Goal: Task Accomplishment & Management: Use online tool/utility

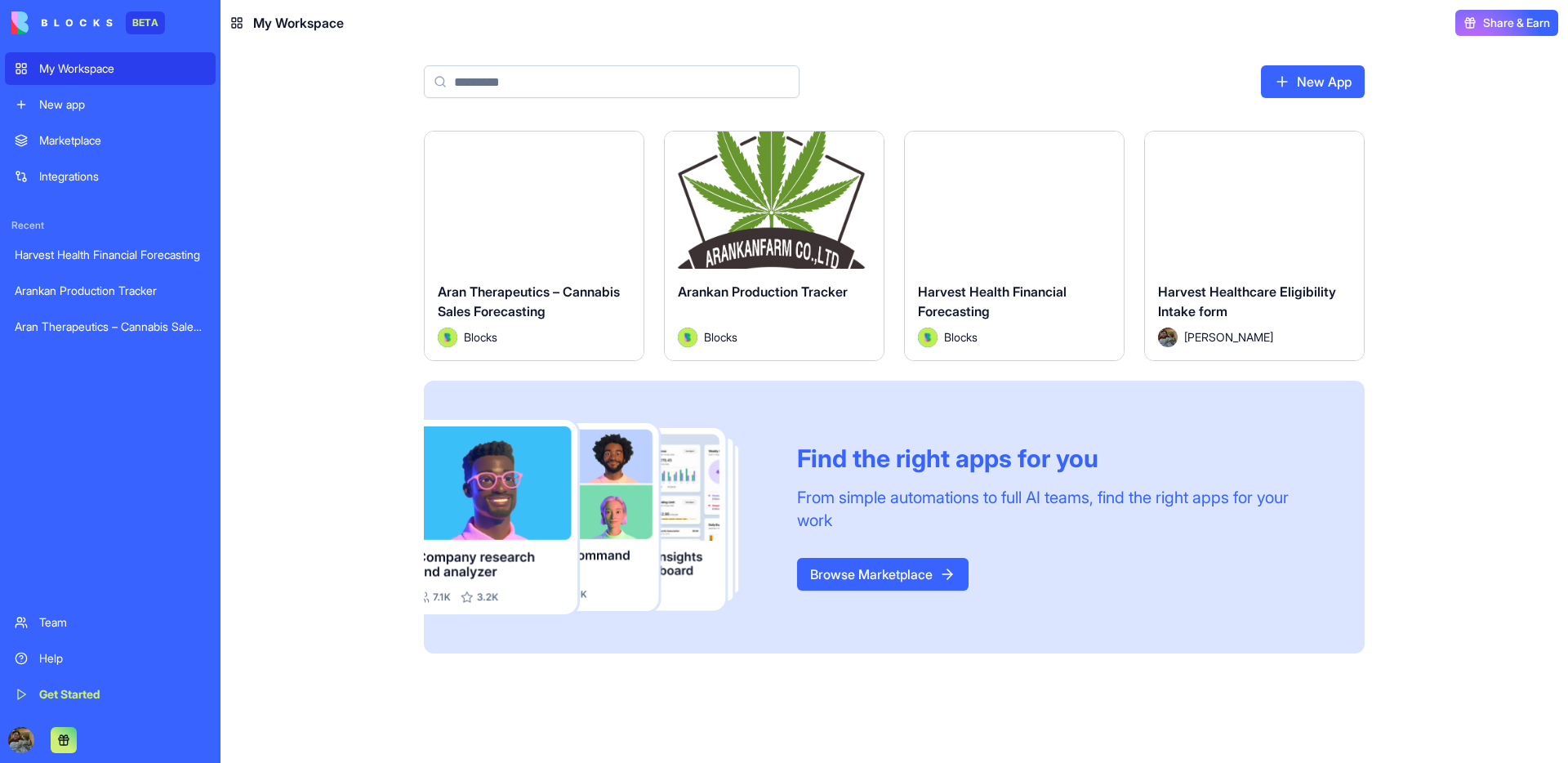
click at [1245, 193] on button "Launch" at bounding box center [1255, 200] width 123 height 33
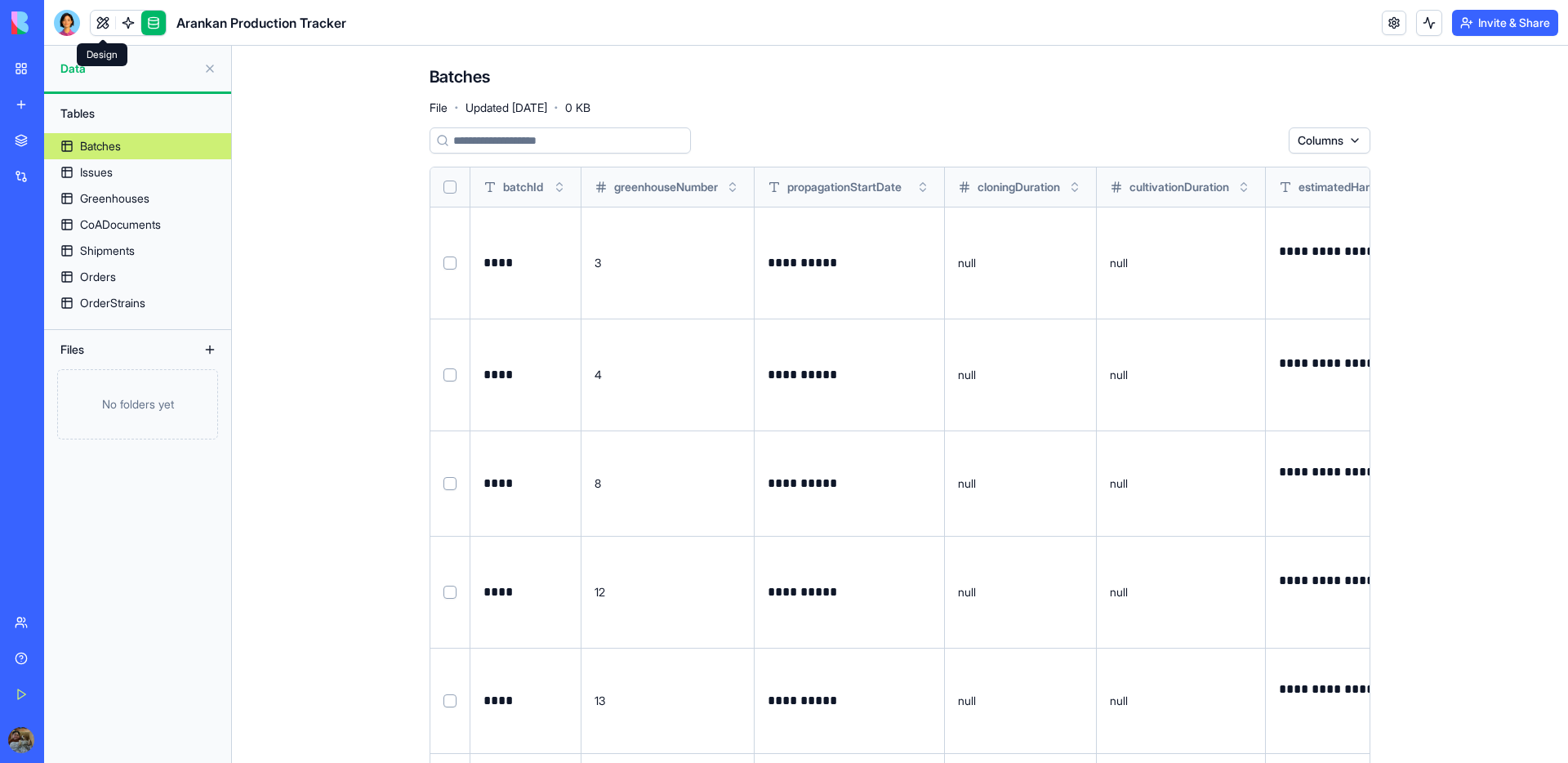
click at [100, 24] on link at bounding box center [102, 23] width 24 height 24
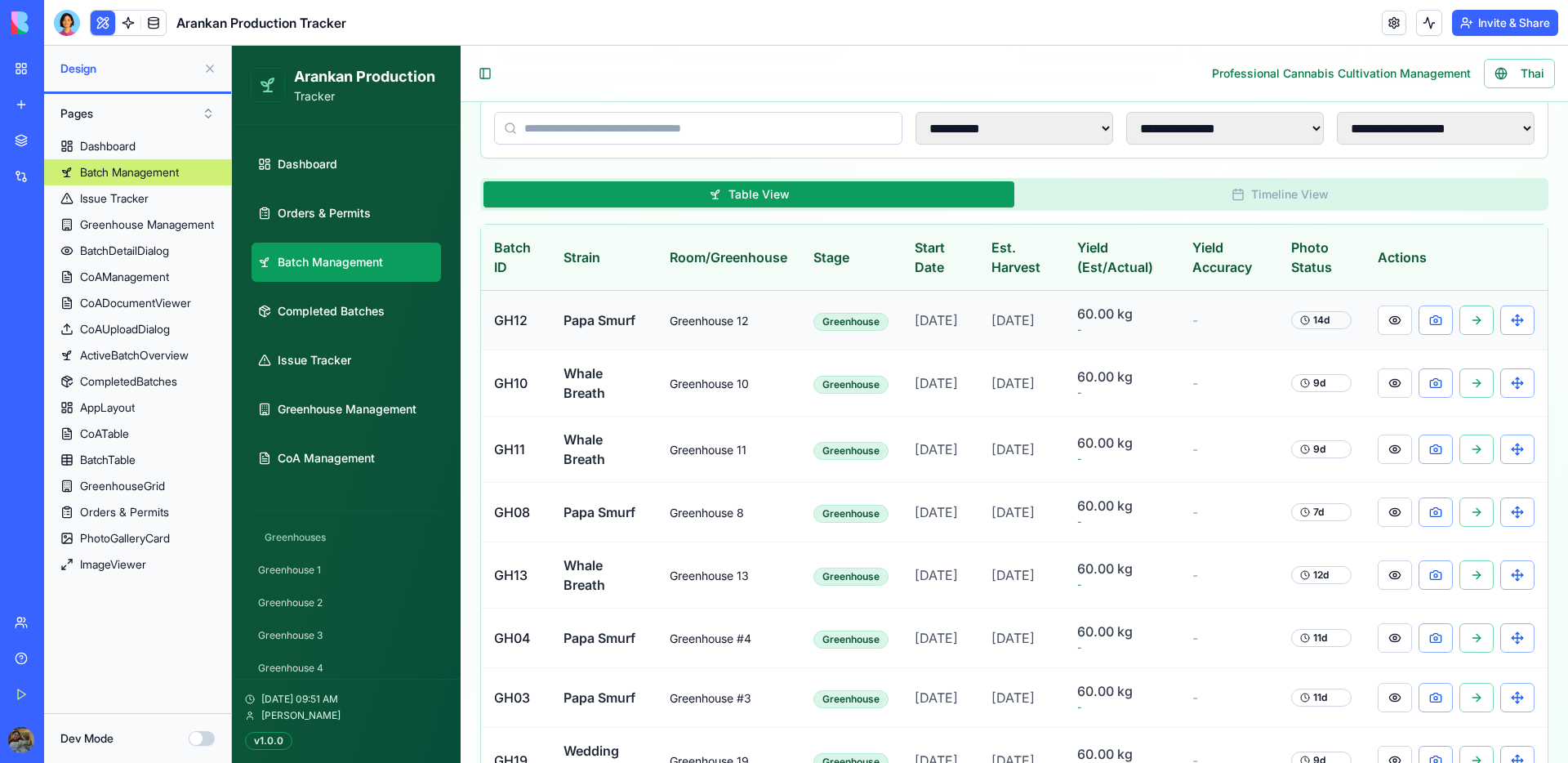
scroll to position [337, 0]
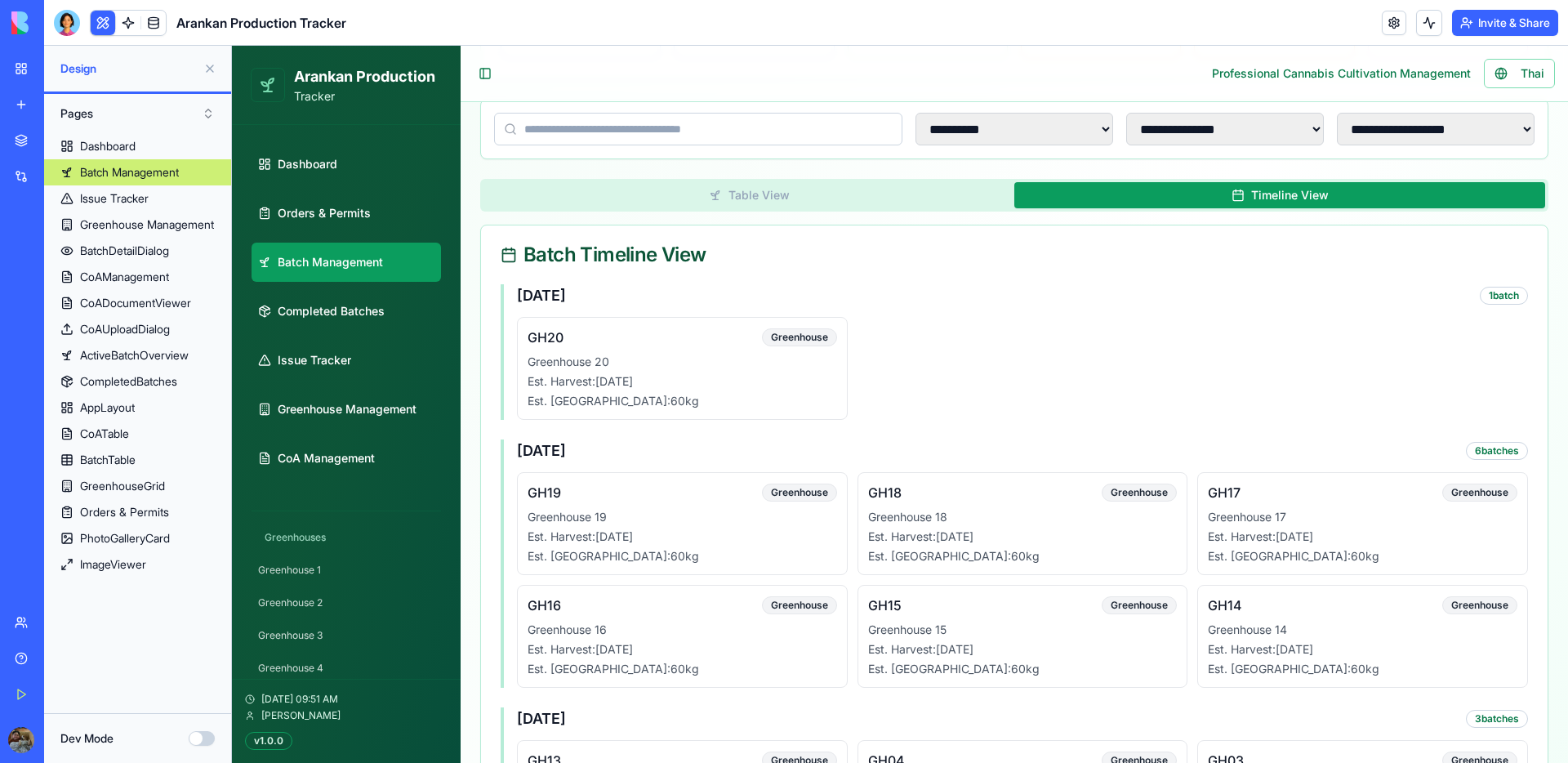
click at [1255, 203] on button "Timeline View" at bounding box center [1280, 195] width 531 height 26
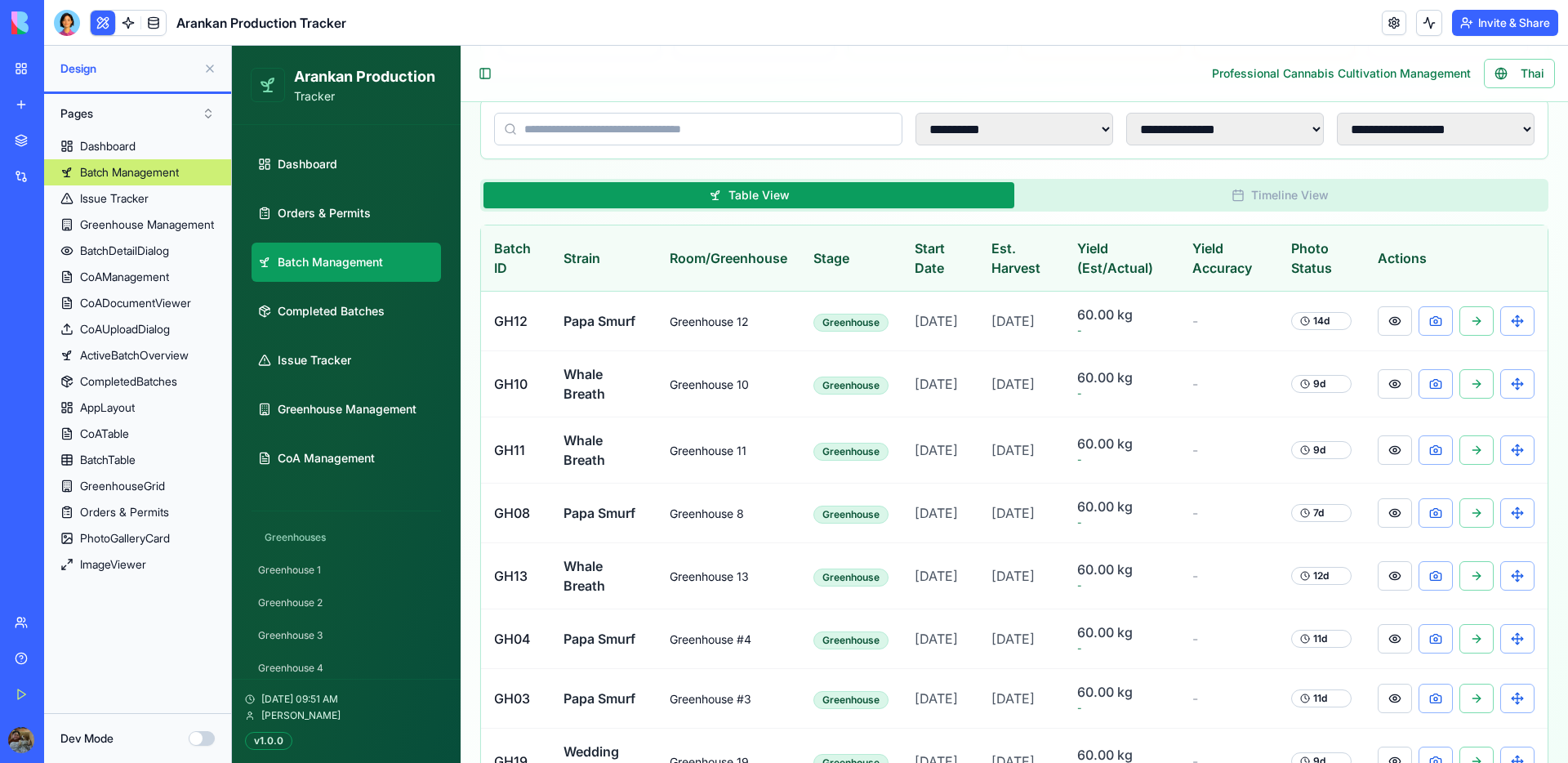
click at [923, 199] on button "Table View" at bounding box center [749, 195] width 531 height 26
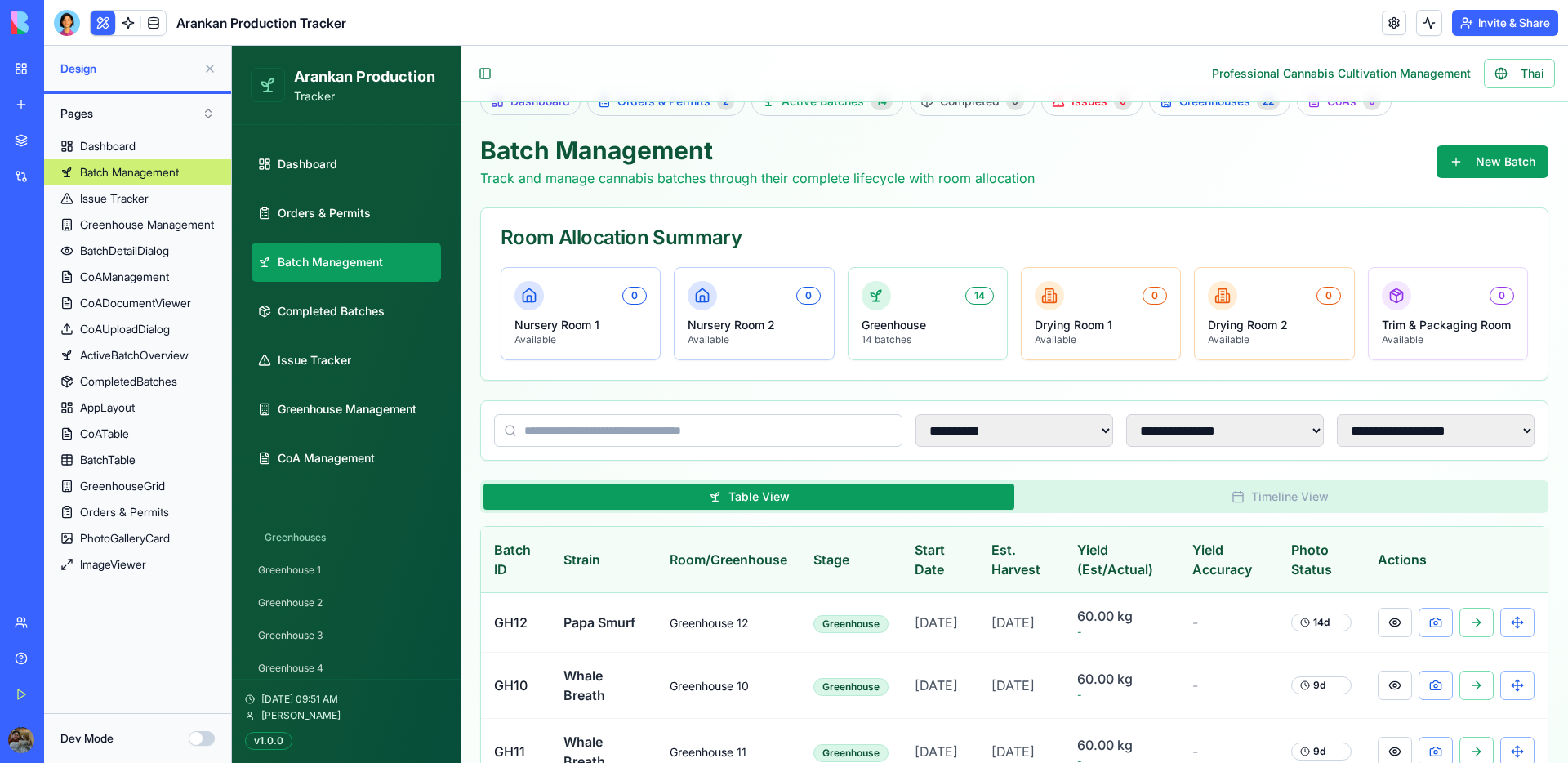
scroll to position [0, 0]
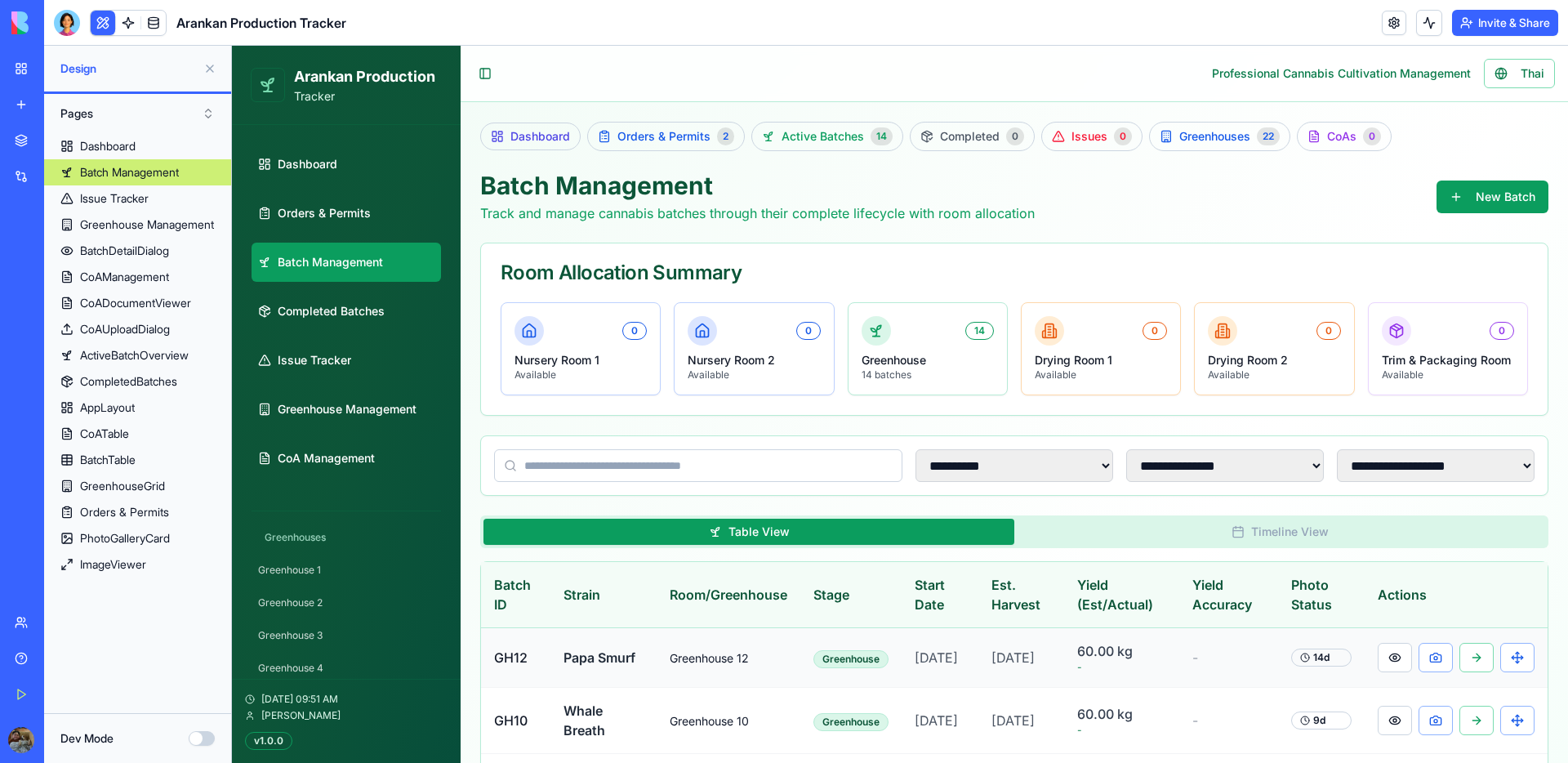
click at [1171, 666] on td "60.00 kg -" at bounding box center [1122, 658] width 116 height 60
click at [568, 664] on span "Papa Smurf" at bounding box center [599, 657] width 72 height 16
click at [533, 662] on td "GH12" at bounding box center [515, 658] width 70 height 60
click at [730, 656] on span "Greenhouse 12" at bounding box center [710, 657] width 79 height 14
click at [307, 176] on link "Dashboard" at bounding box center [347, 163] width 190 height 39
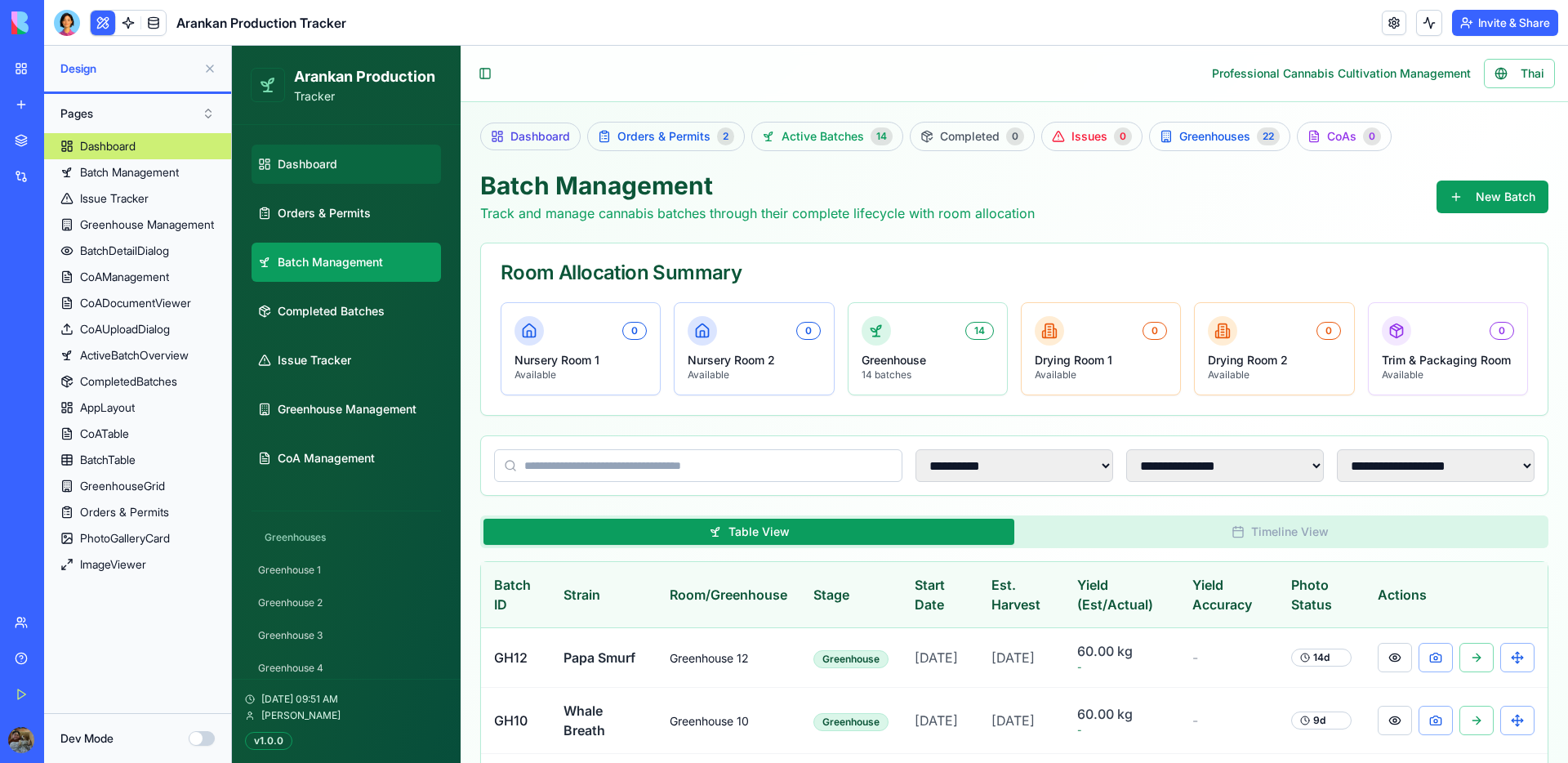
select select "**"
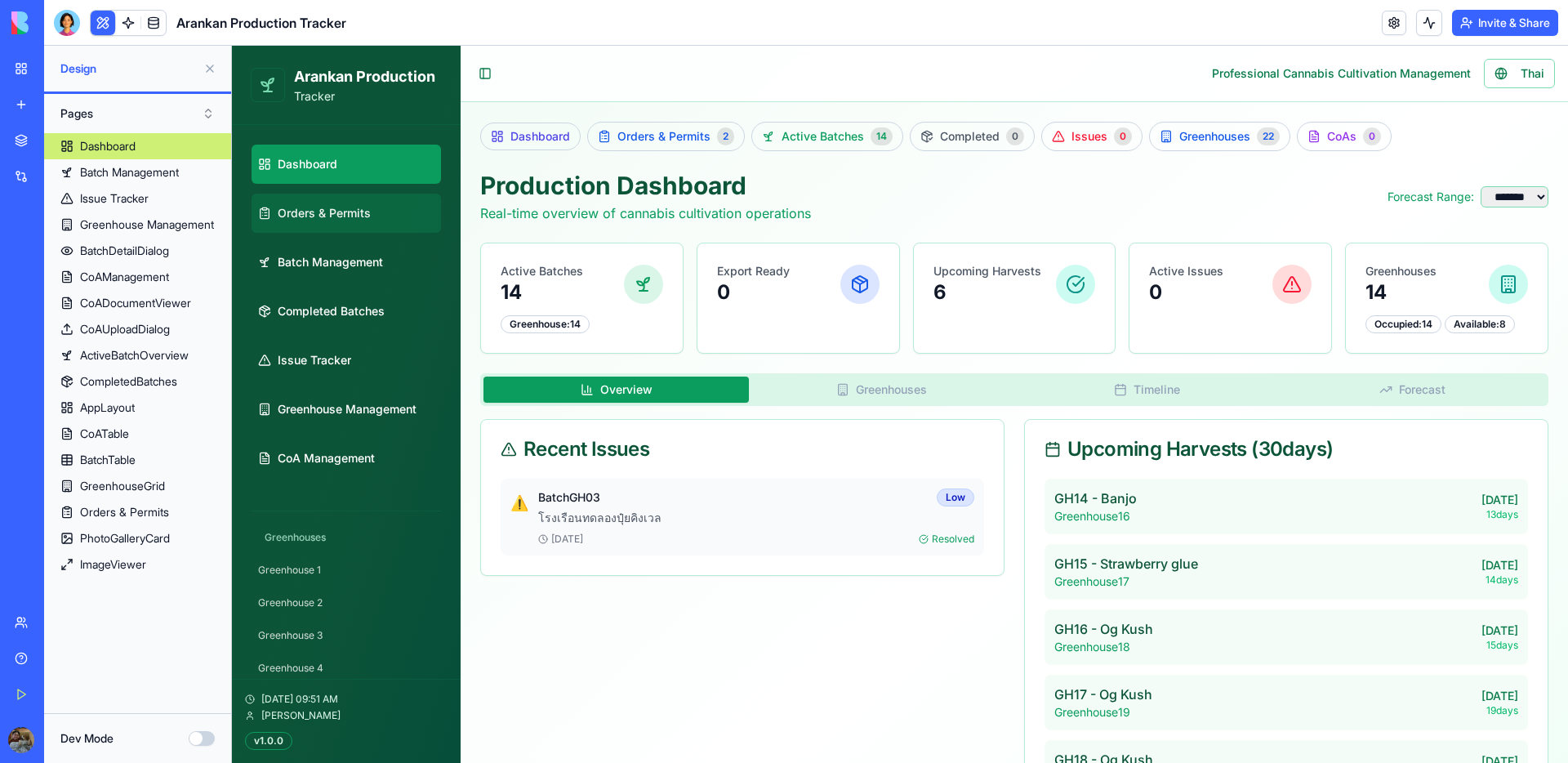
click at [305, 208] on span "Orders & Permits" at bounding box center [324, 213] width 93 height 16
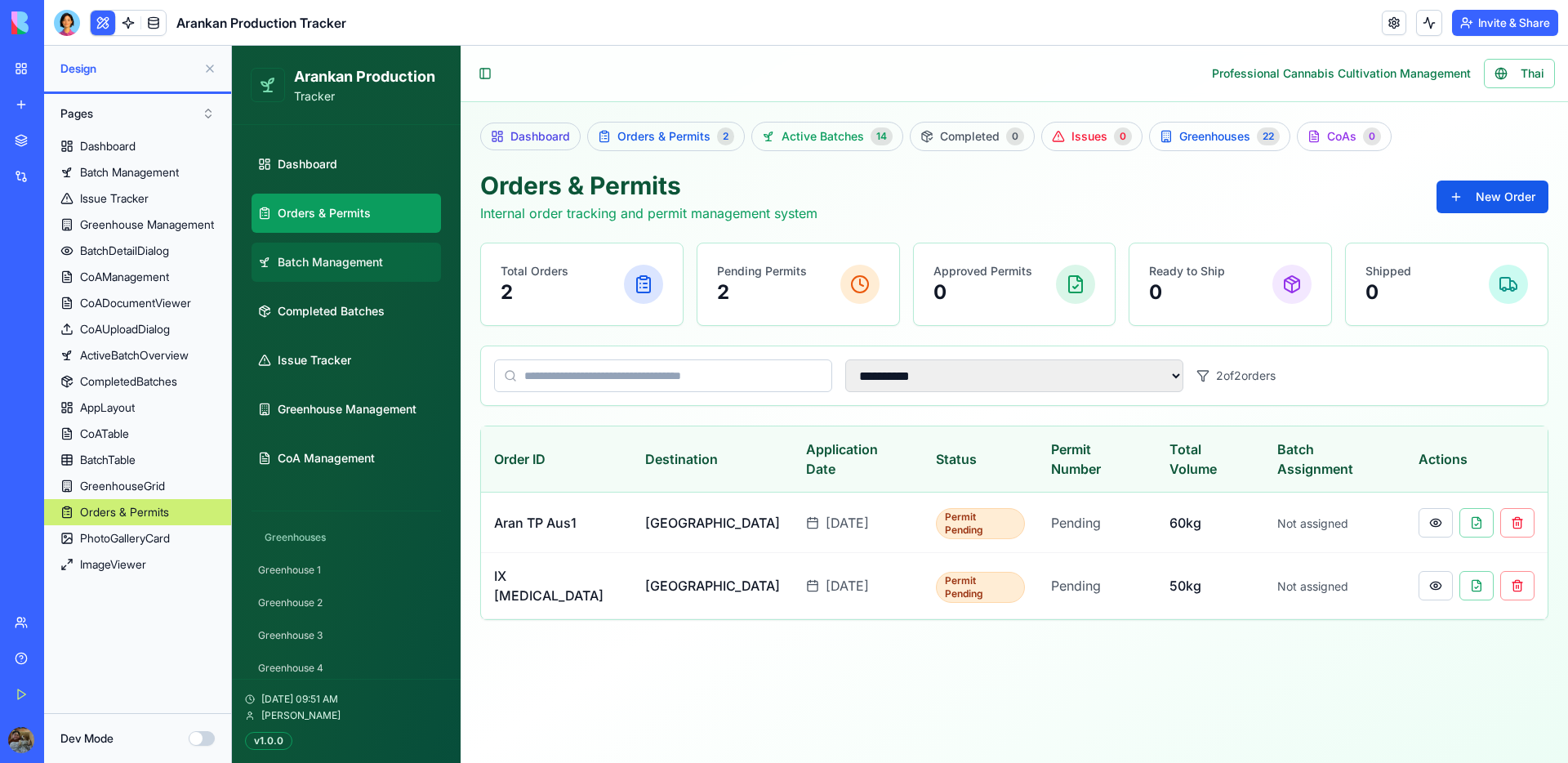
click at [311, 246] on link "Batch Management" at bounding box center [347, 262] width 190 height 39
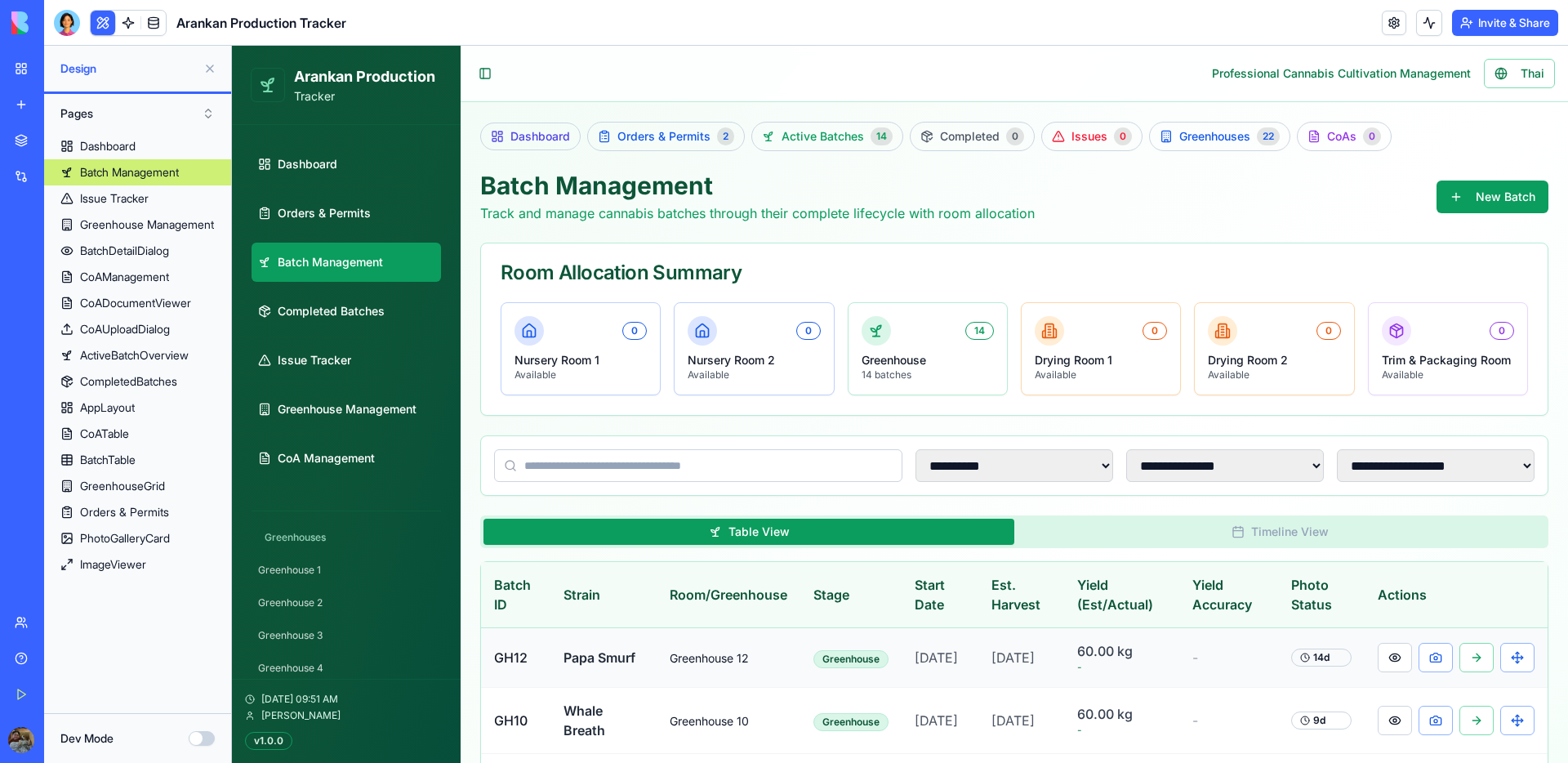
click at [515, 656] on span "GH12" at bounding box center [510, 657] width 33 height 16
click at [808, 672] on td "Greenhouse" at bounding box center [851, 658] width 101 height 60
click at [1378, 662] on button at bounding box center [1395, 657] width 34 height 30
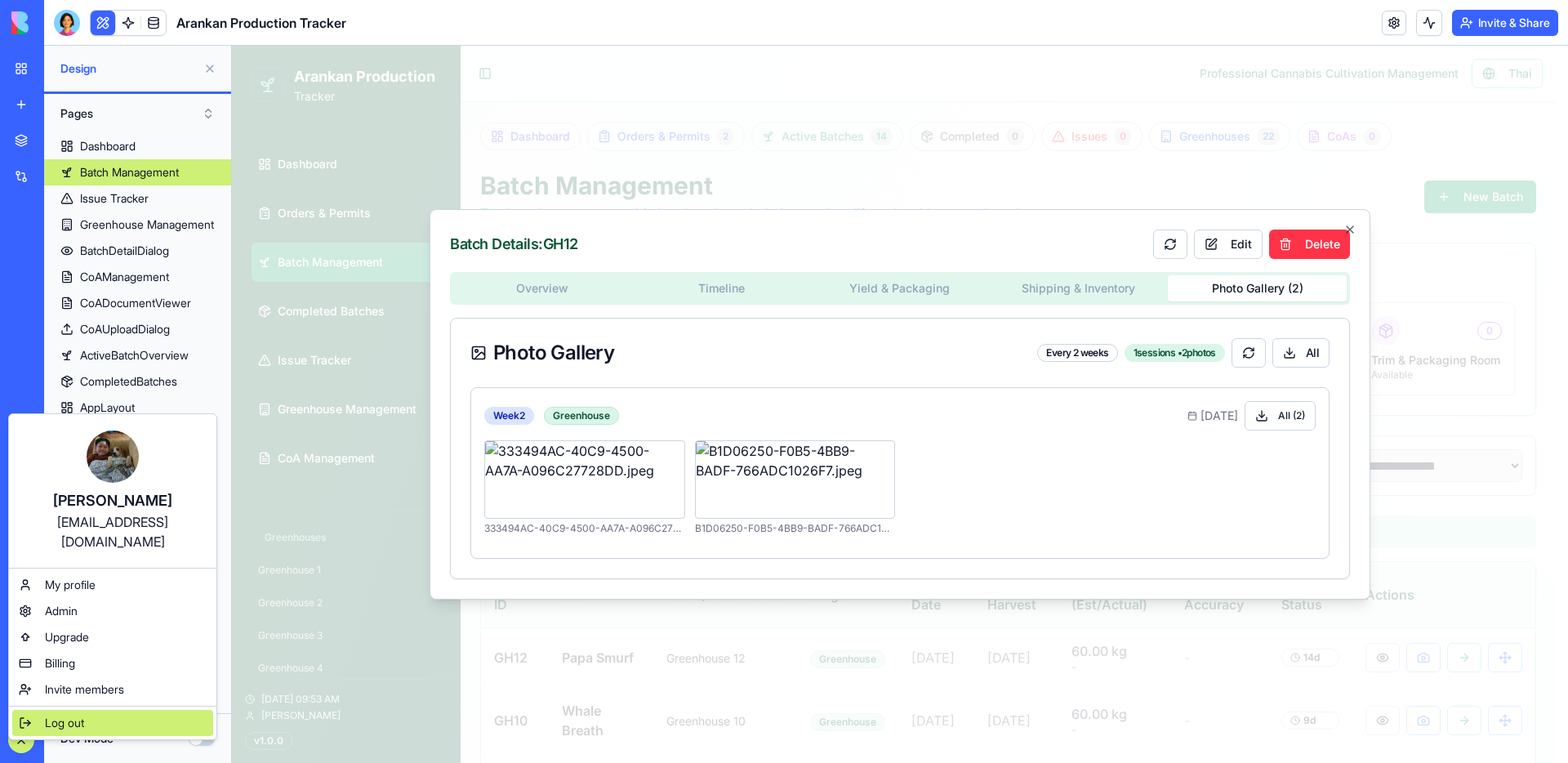
click at [57, 715] on span "Log out" at bounding box center [64, 723] width 39 height 16
